Goal: Task Accomplishment & Management: Use online tool/utility

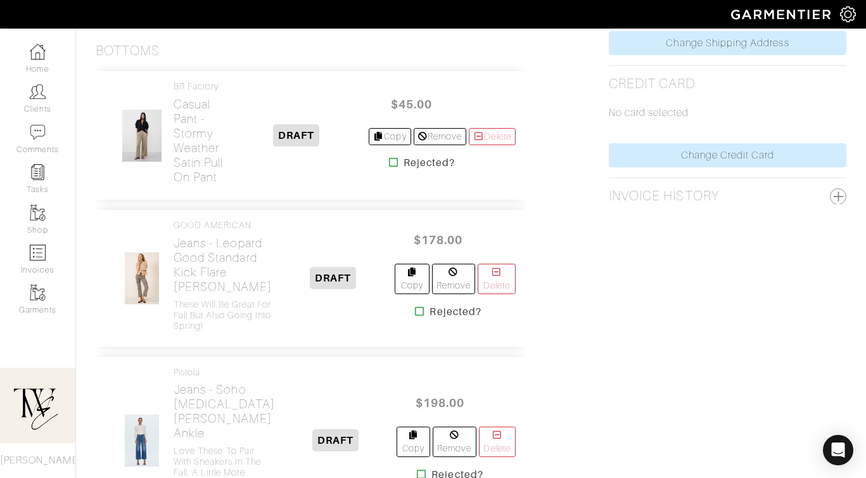
scroll to position [687, 0]
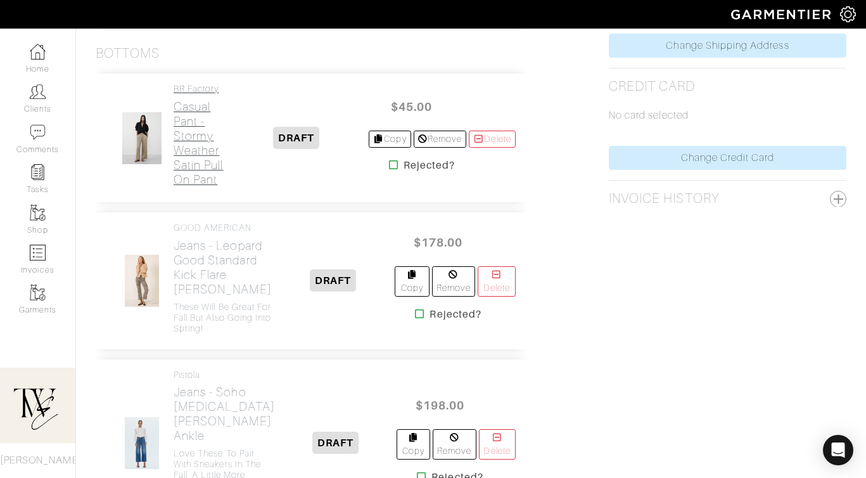
click at [190, 156] on h2 "Casual Pant - Stormy Weather Satin Pull On Pant" at bounding box center [199, 143] width 51 height 87
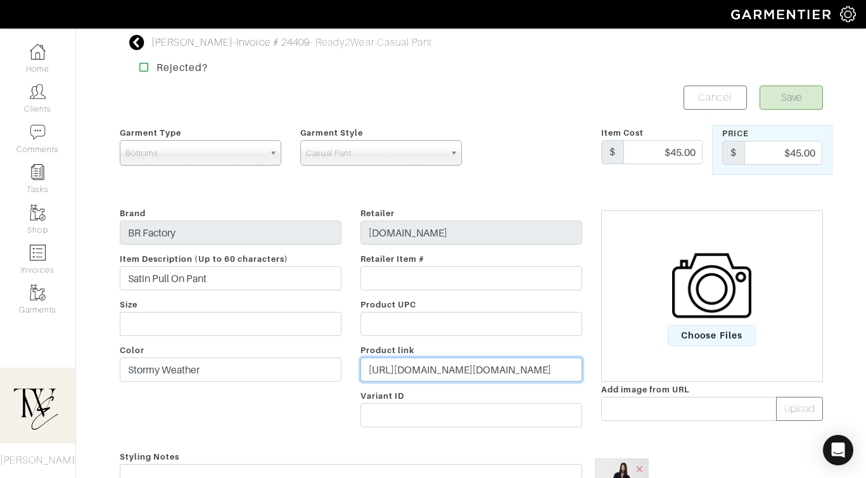
click at [447, 371] on input "[URL][DOMAIN_NAME][DOMAIN_NAME]" at bounding box center [472, 369] width 222 height 24
paste input "[DOMAIN_NAME][URL]"
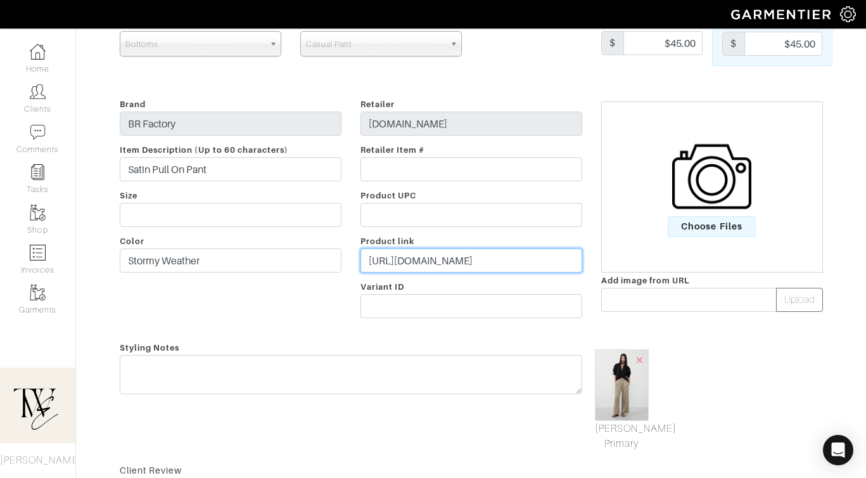
scroll to position [132, 0]
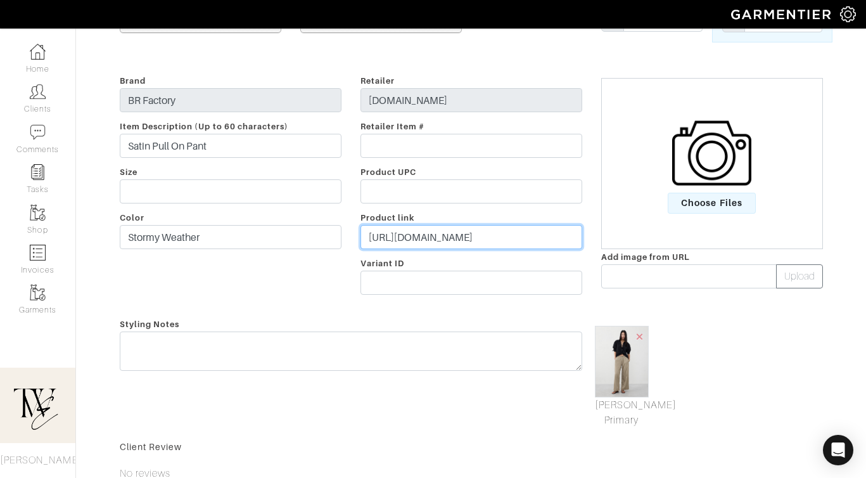
type input "[URL][DOMAIN_NAME]"
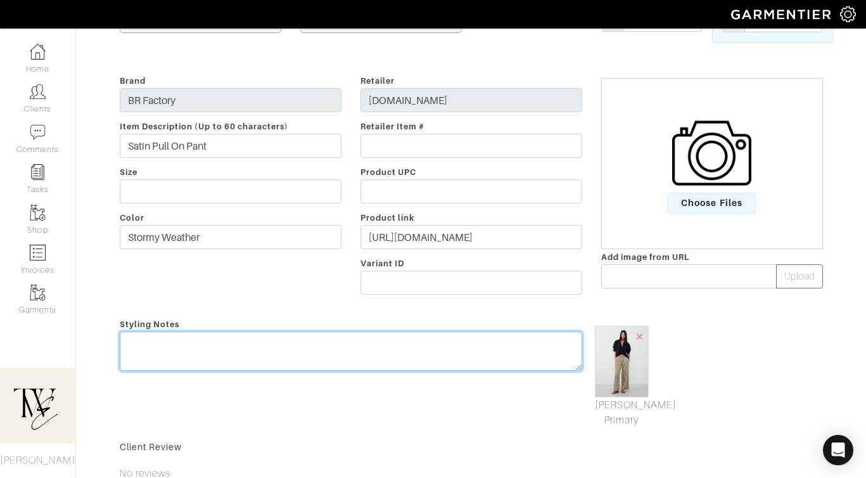
click at [433, 348] on textarea at bounding box center [351, 350] width 463 height 39
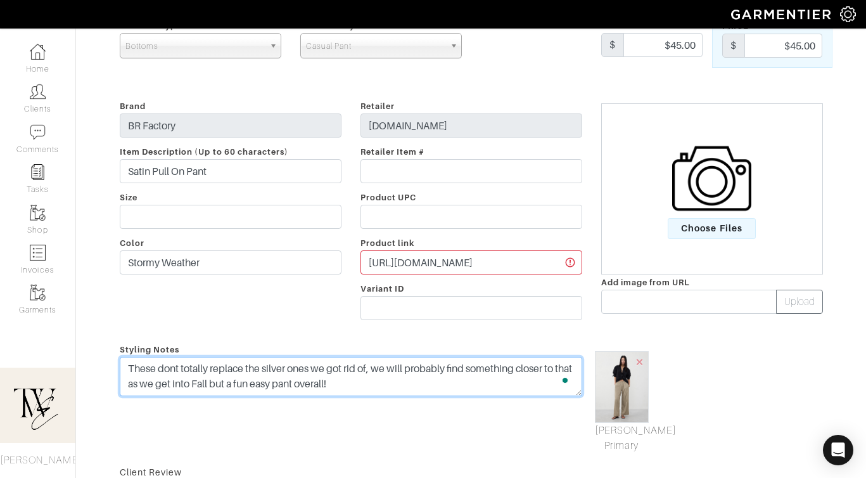
scroll to position [0, 0]
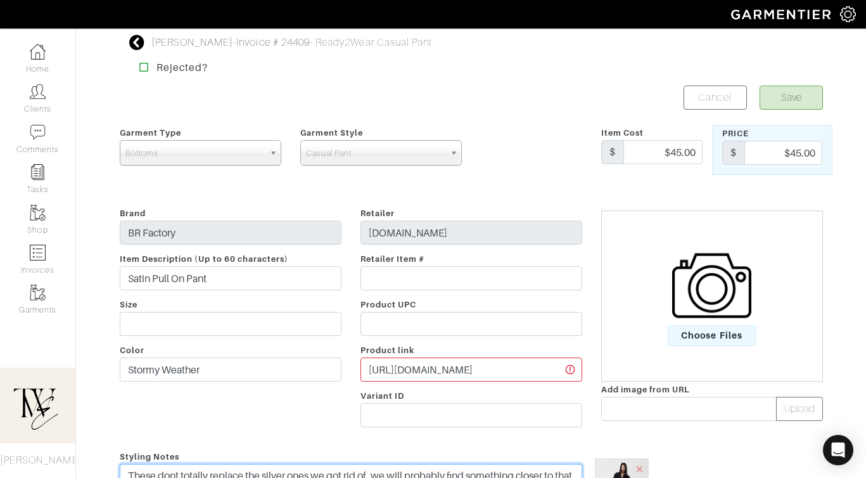
type textarea "These dont totally replace the silver ones we got rid of, we will probably find…"
click at [783, 105] on button "Save" at bounding box center [791, 98] width 63 height 24
